Goal: Task Accomplishment & Management: Use online tool/utility

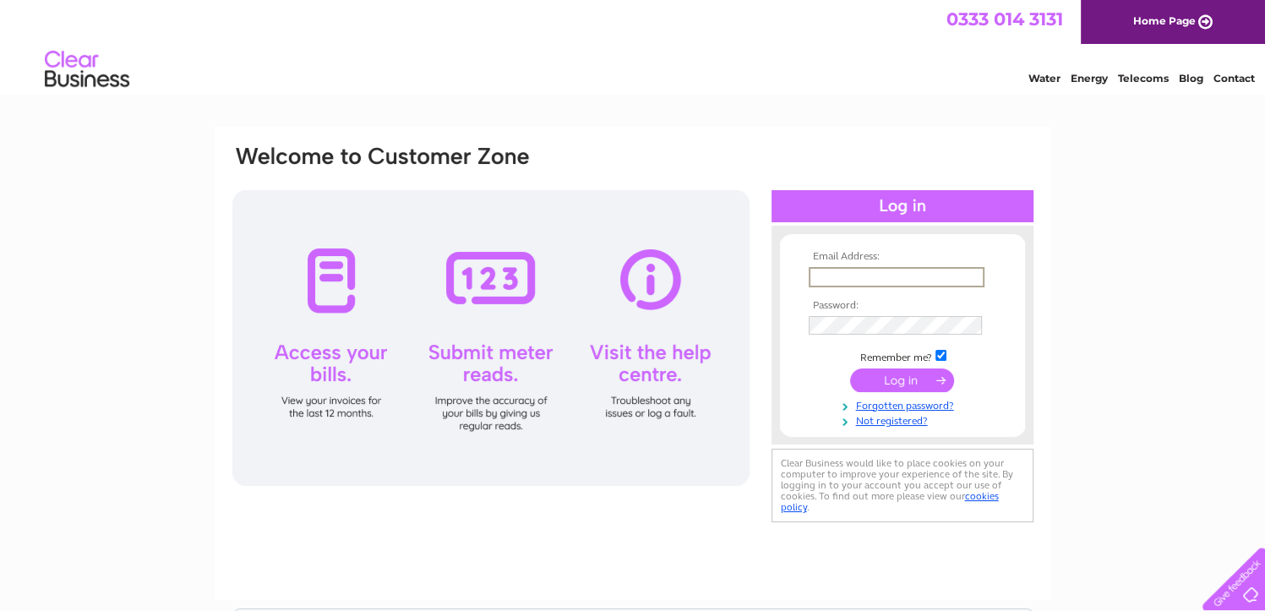
click at [834, 277] on input "text" at bounding box center [897, 277] width 176 height 20
type input "[EMAIL_ADDRESS][DOMAIN_NAME]"
click at [850, 368] on input "submit" at bounding box center [902, 380] width 104 height 24
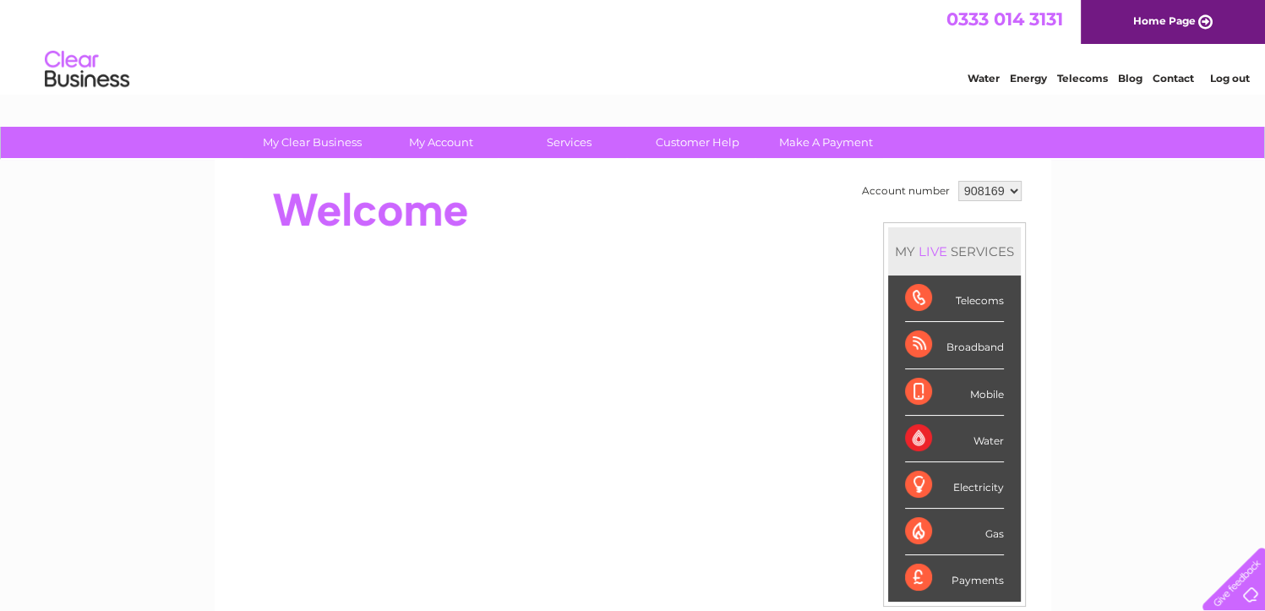
click at [1007, 194] on select "908169 918020" at bounding box center [989, 191] width 63 height 20
select select "918020"
click at [958, 181] on select "908169 918020" at bounding box center [989, 191] width 63 height 20
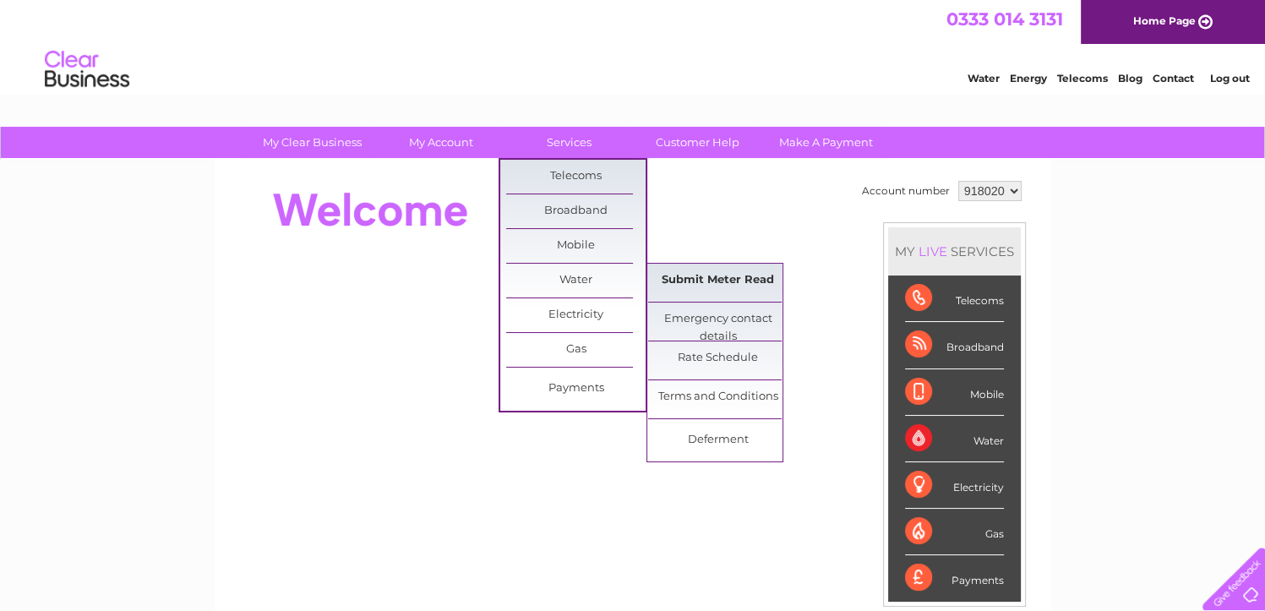
click at [721, 276] on link "Submit Meter Read" at bounding box center [717, 281] width 139 height 34
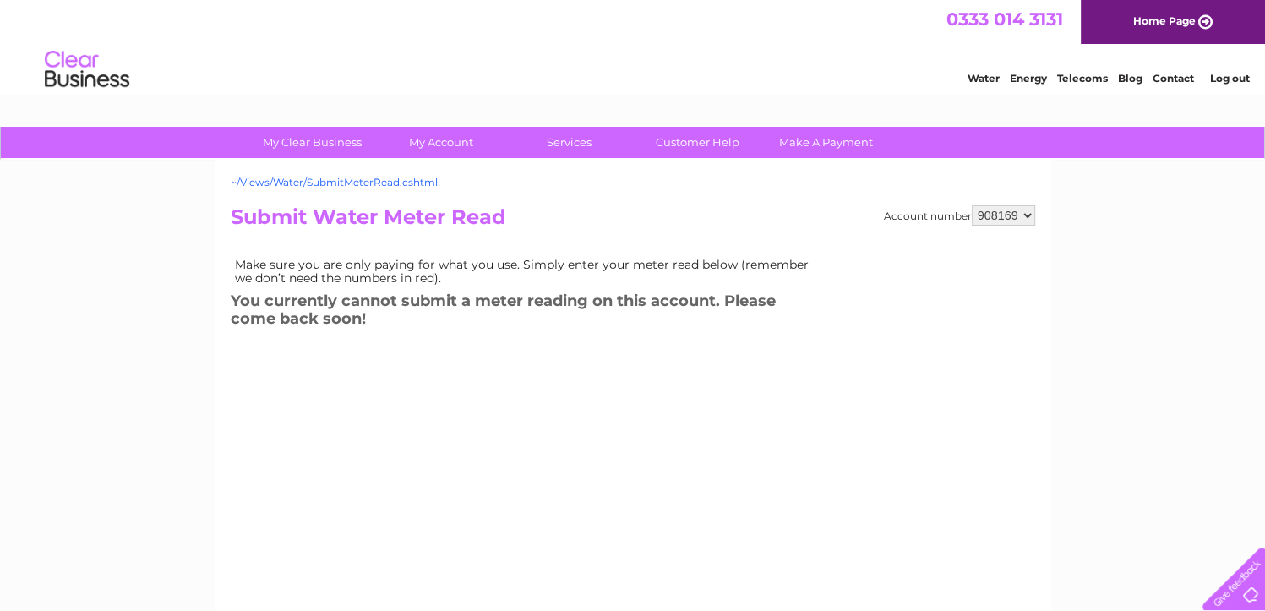
click at [328, 182] on link "~/Views/Water/SubmitMeterRead.cshtml" at bounding box center [334, 182] width 207 height 13
